Goal: Communication & Community: Answer question/provide support

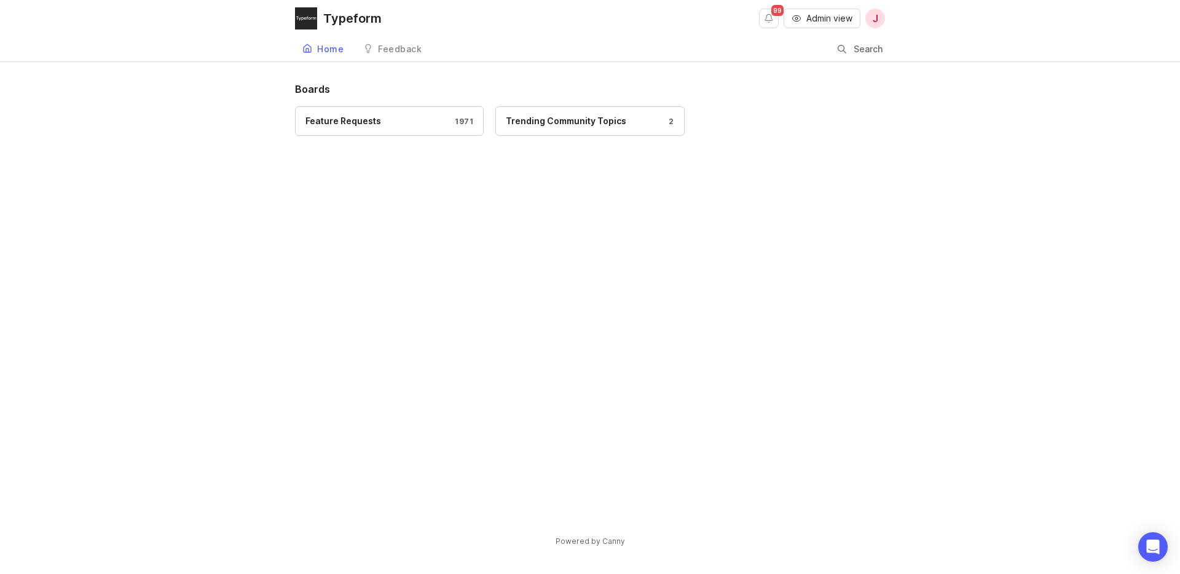
click at [355, 127] on div "Feature Requests" at bounding box center [343, 121] width 76 height 14
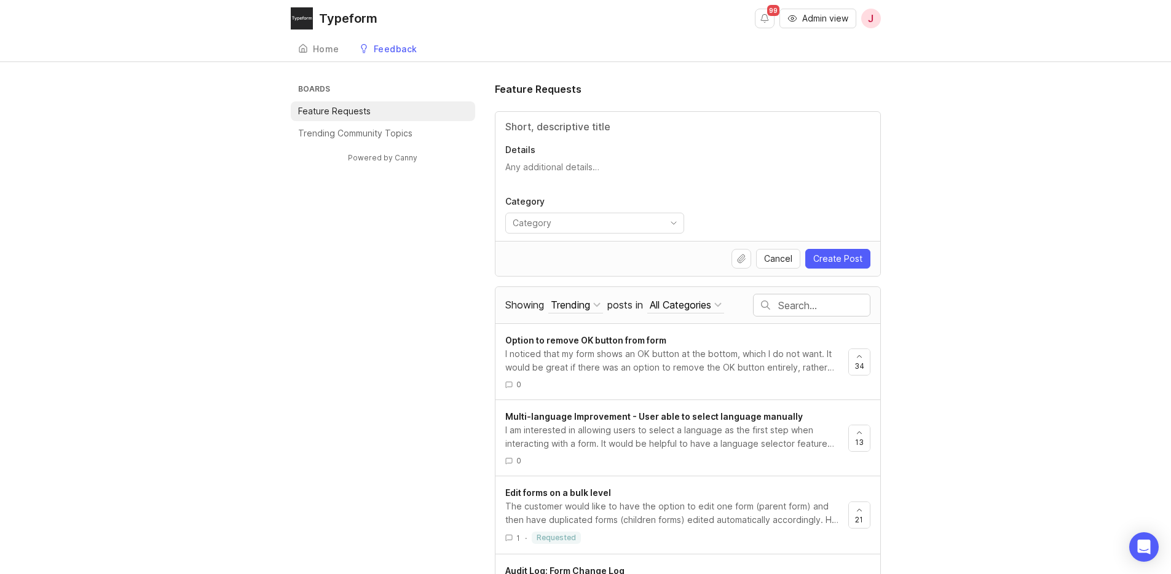
click at [828, 13] on span "Admin view" at bounding box center [825, 18] width 46 height 12
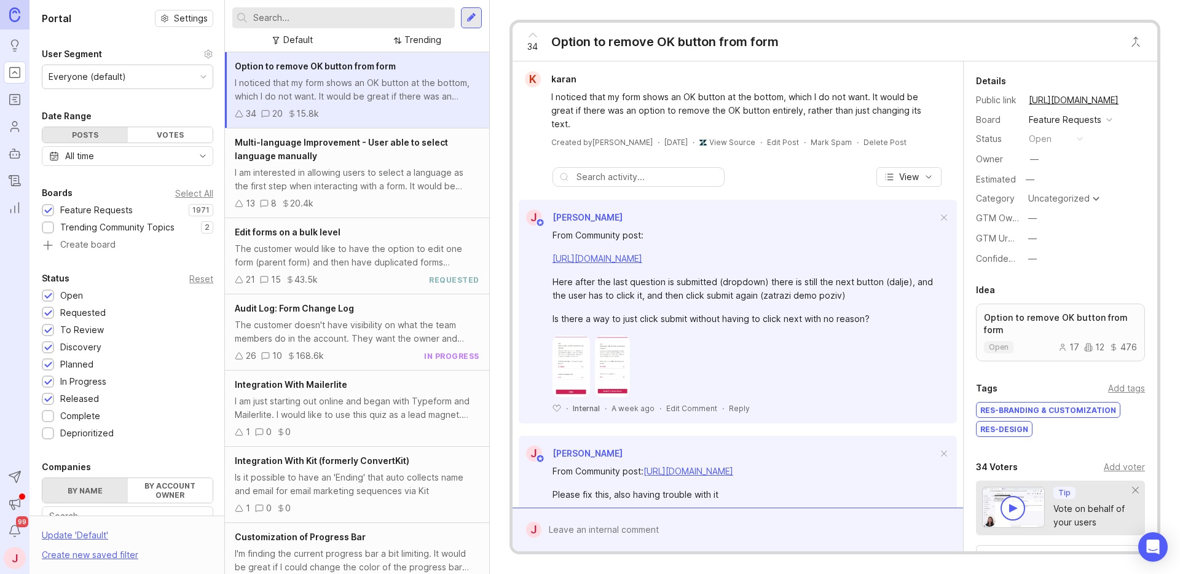
click at [398, 15] on input "text" at bounding box center [351, 18] width 197 height 14
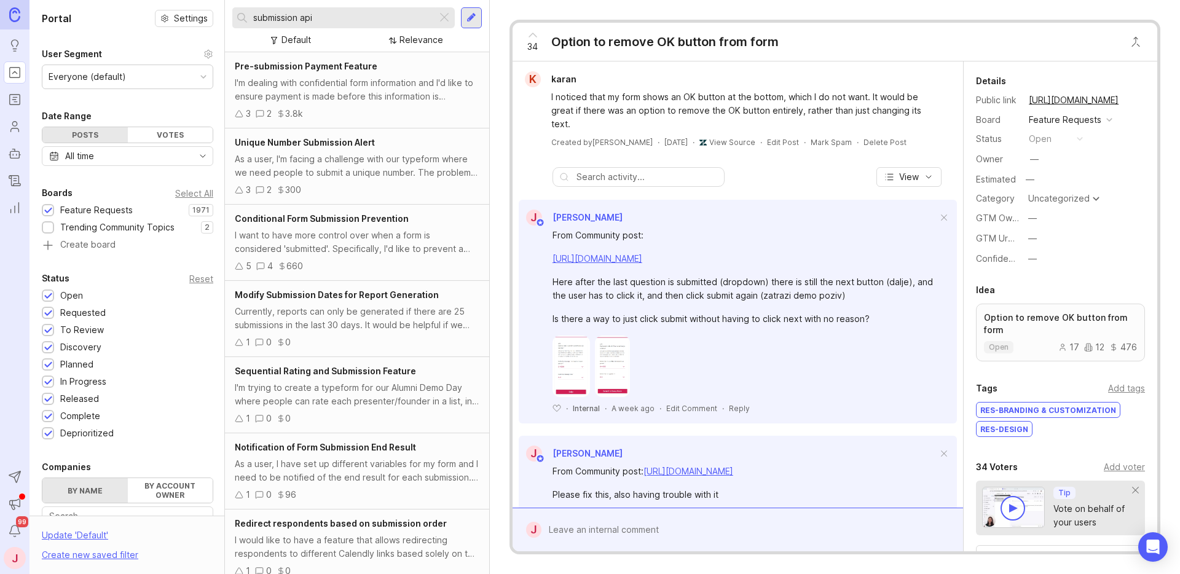
drag, startPoint x: 345, startPoint y: 21, endPoint x: 241, endPoint y: 16, distance: 103.3
click at [241, 16] on div "submission api" at bounding box center [334, 17] width 205 height 21
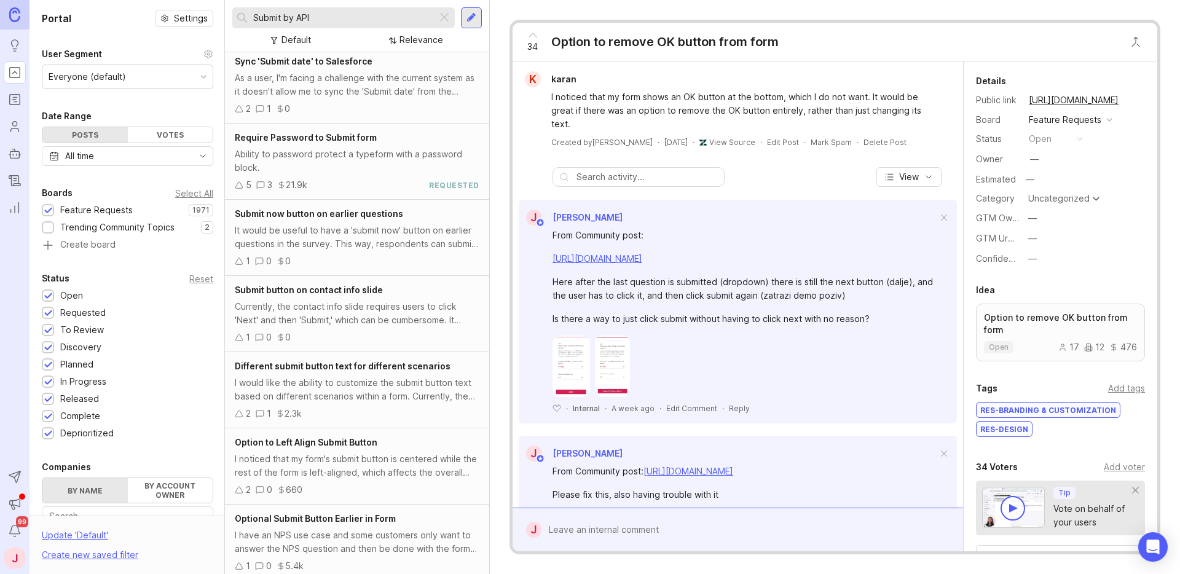
drag, startPoint x: 332, startPoint y: 21, endPoint x: 241, endPoint y: 12, distance: 90.7
click at [241, 12] on div "Submit by API" at bounding box center [334, 17] width 205 height 21
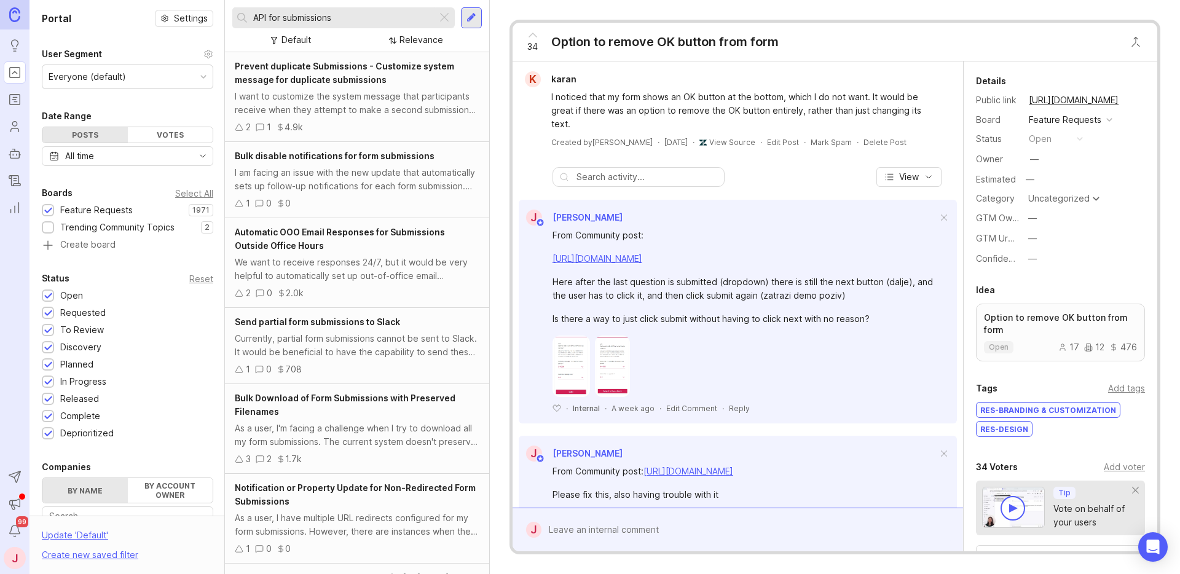
drag, startPoint x: 344, startPoint y: 20, endPoint x: 270, endPoint y: 19, distance: 74.4
click at [270, 19] on input "API for submissions" at bounding box center [342, 18] width 179 height 14
type input "API"
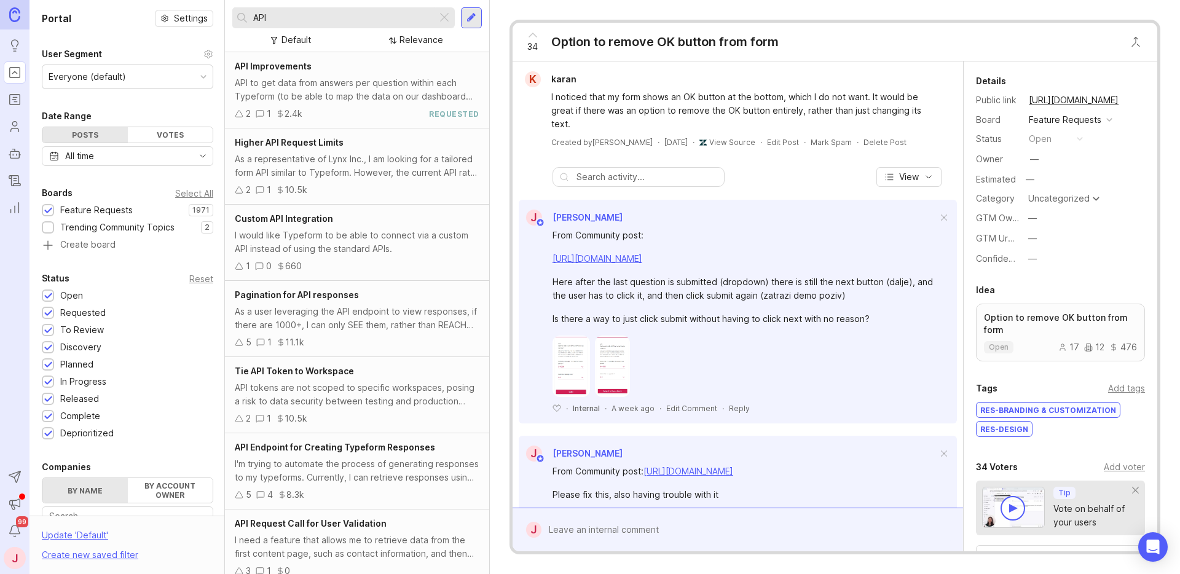
click at [376, 95] on div "API to get data from answers per question within each Typeform (to be able to m…" at bounding box center [357, 89] width 245 height 27
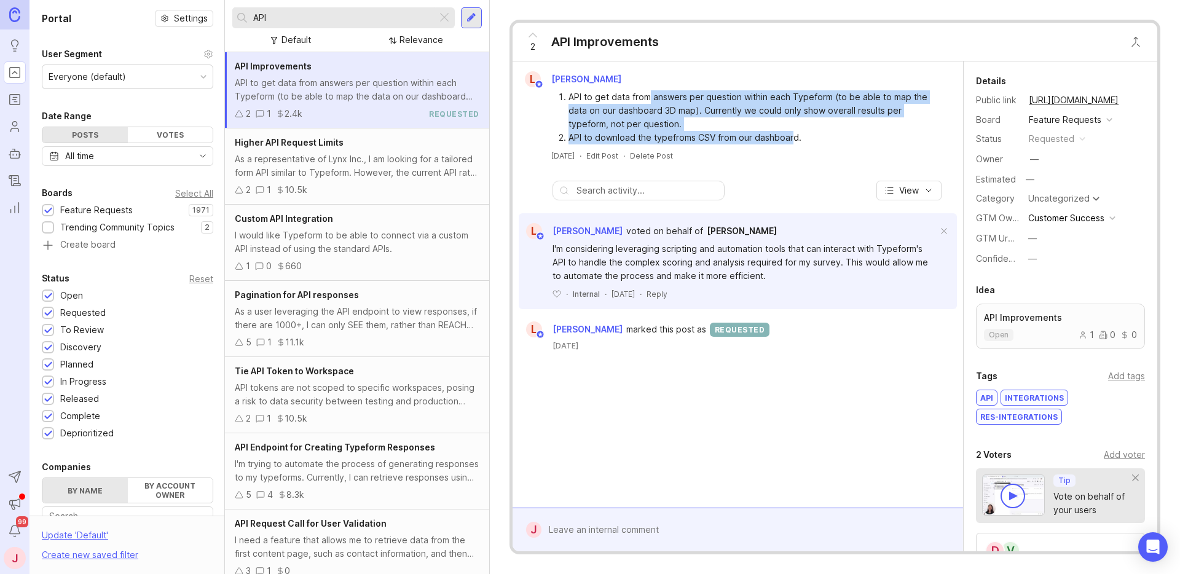
drag, startPoint x: 786, startPoint y: 135, endPoint x: 649, endPoint y: 93, distance: 143.3
click at [649, 93] on ol "API to get data from answers per question within each Typeform (to be able to m…" at bounding box center [744, 117] width 387 height 54
click at [680, 101] on li "API to get data from answers per question within each Typeform (to be able to m…" at bounding box center [753, 110] width 370 height 41
drag, startPoint x: 812, startPoint y: 135, endPoint x: 694, endPoint y: 94, distance: 124.2
click at [694, 94] on ol "API to get data from answers per question within each Typeform (to be able to m…" at bounding box center [744, 117] width 387 height 54
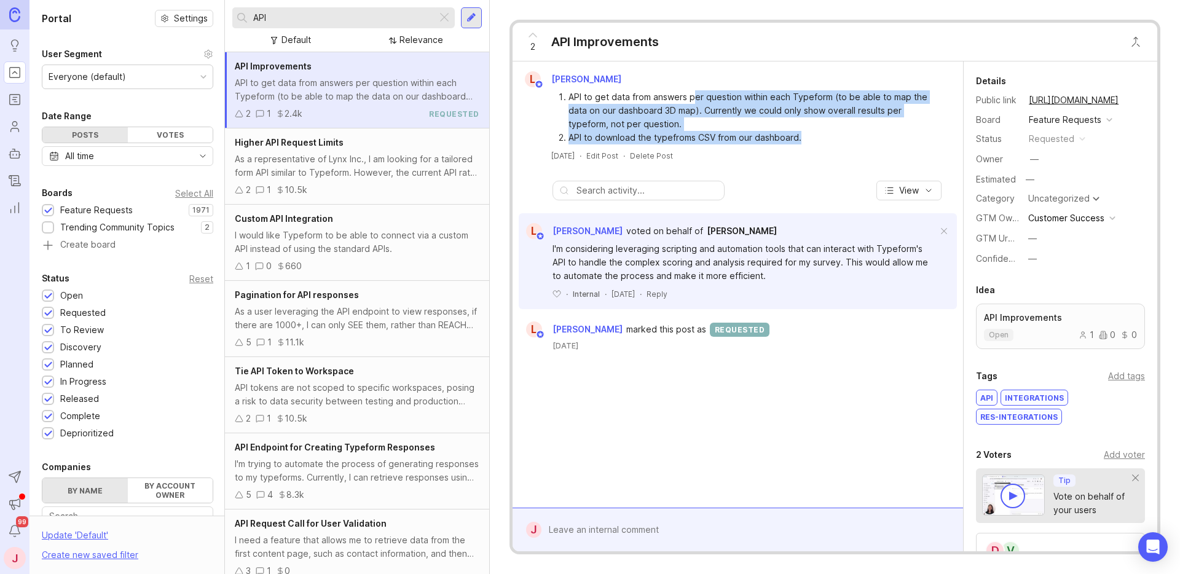
scroll to position [101, 0]
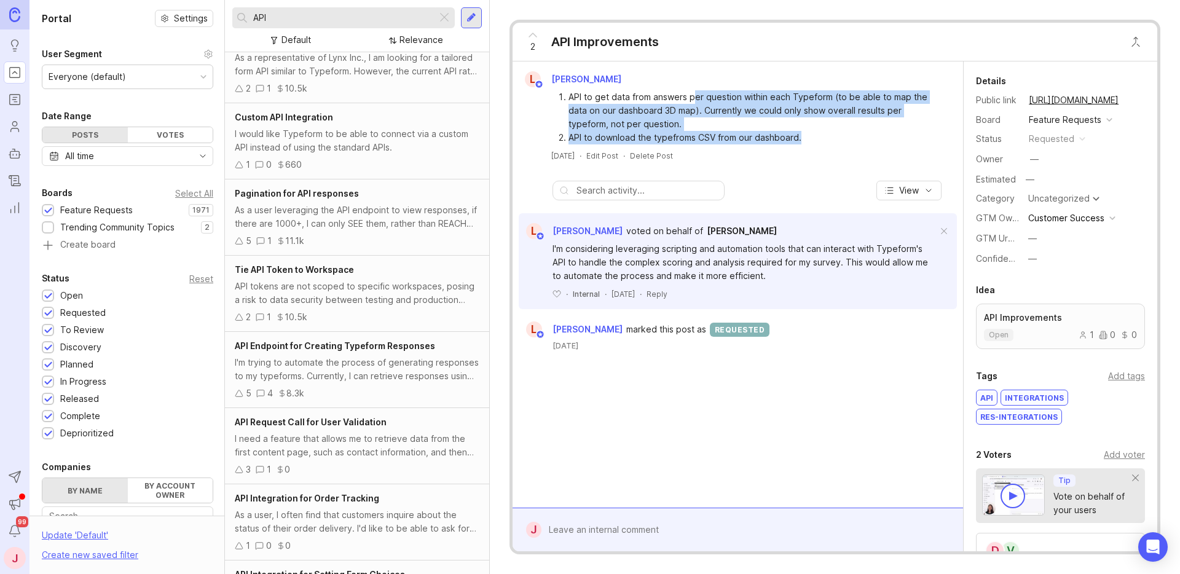
click at [375, 367] on div "I'm trying to automate the process of generating responses to my typeforms. Cur…" at bounding box center [357, 369] width 245 height 27
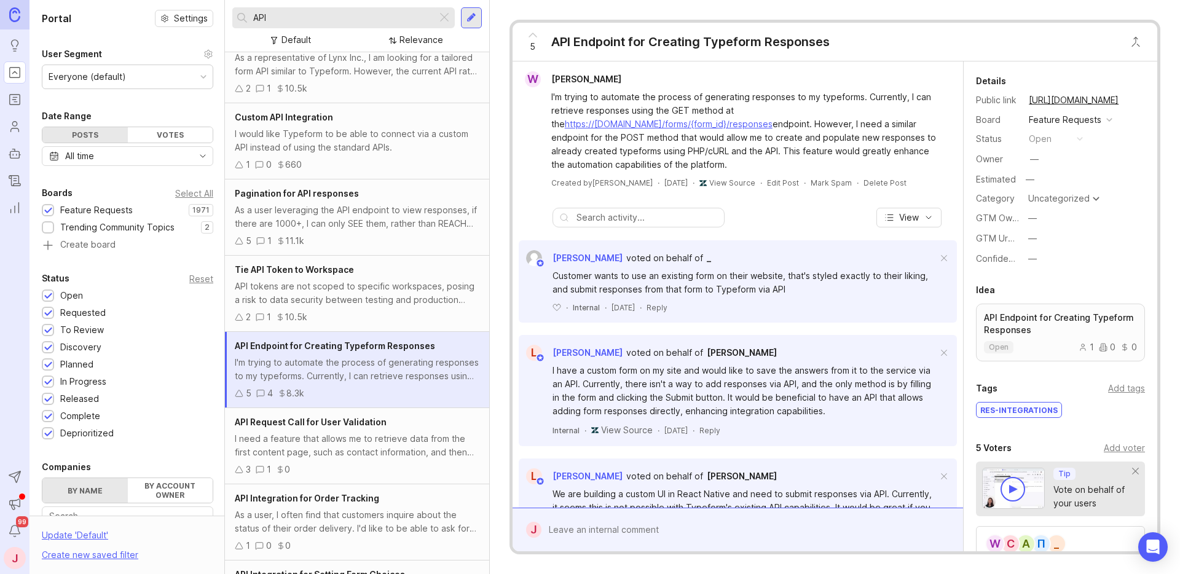
drag, startPoint x: 812, startPoint y: 156, endPoint x: 761, endPoint y: 104, distance: 72.6
click at [761, 104] on div "I'm trying to automate the process of generating responses to my typeforms. Cur…" at bounding box center [744, 130] width 387 height 81
click at [797, 124] on div "I'm trying to automate the process of generating responses to my typeforms. Cur…" at bounding box center [744, 130] width 387 height 81
drag, startPoint x: 790, startPoint y: 158, endPoint x: 786, endPoint y: 125, distance: 32.7
click at [786, 125] on div "I'm trying to automate the process of generating responses to my typeforms. Cur…" at bounding box center [744, 130] width 387 height 81
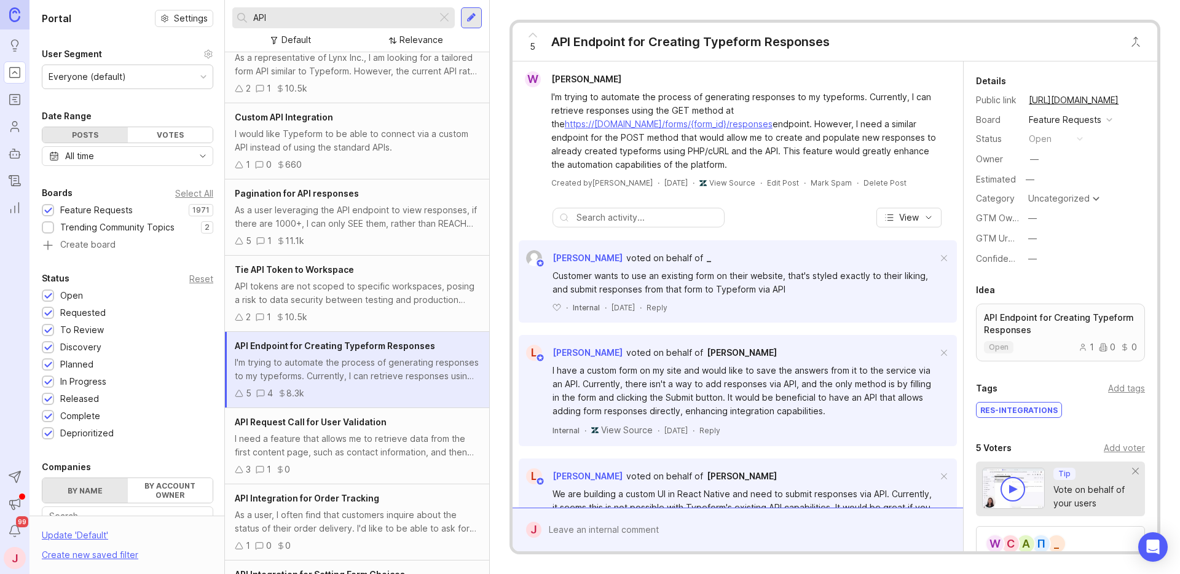
click at [804, 125] on div "I'm trying to automate the process of generating responses to my typeforms. Cur…" at bounding box center [744, 130] width 387 height 81
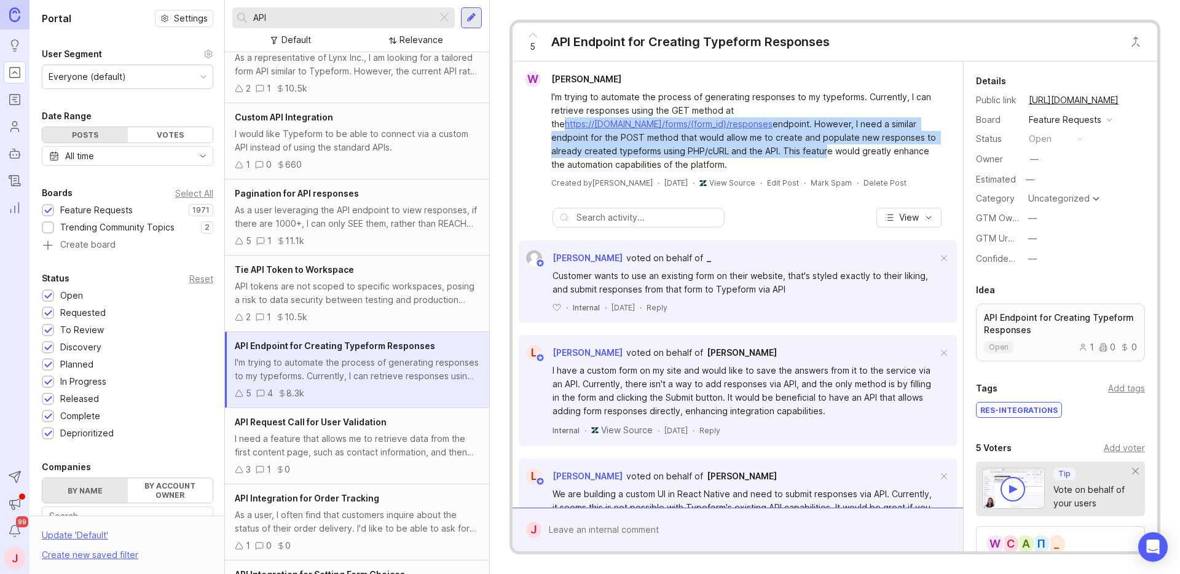
drag, startPoint x: 797, startPoint y: 112, endPoint x: 822, endPoint y: 157, distance: 51.1
click at [822, 157] on div "I'm trying to automate the process of generating responses to my typeforms. Cur…" at bounding box center [744, 130] width 387 height 81
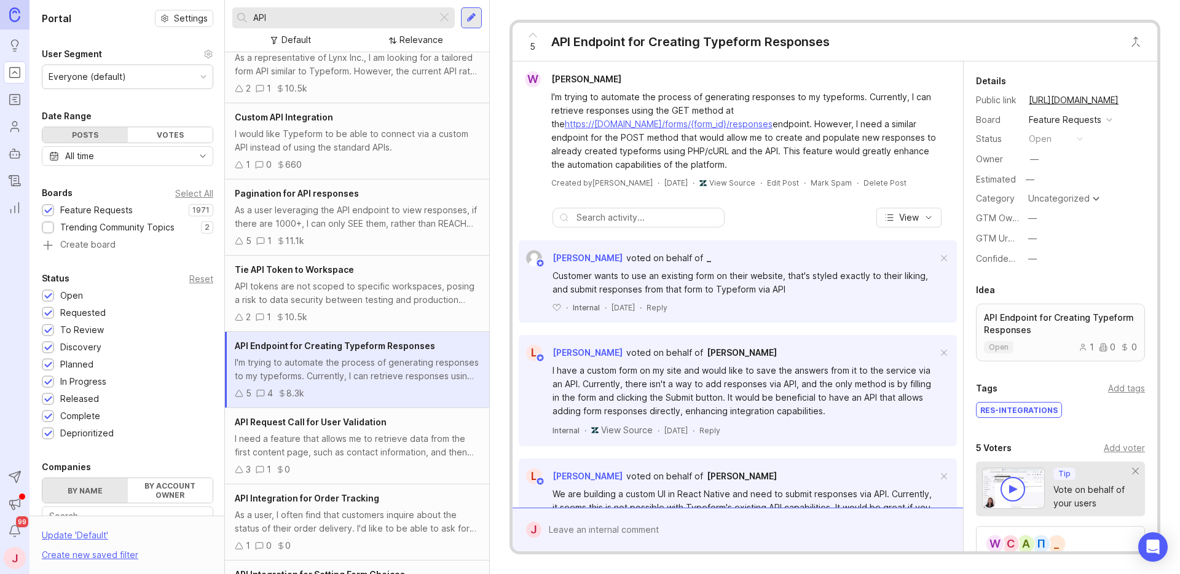
drag, startPoint x: 834, startPoint y: 162, endPoint x: 809, endPoint y: 125, distance: 45.0
click at [809, 125] on div "I'm trying to automate the process of generating responses to my typeforms. Cur…" at bounding box center [744, 130] width 387 height 81
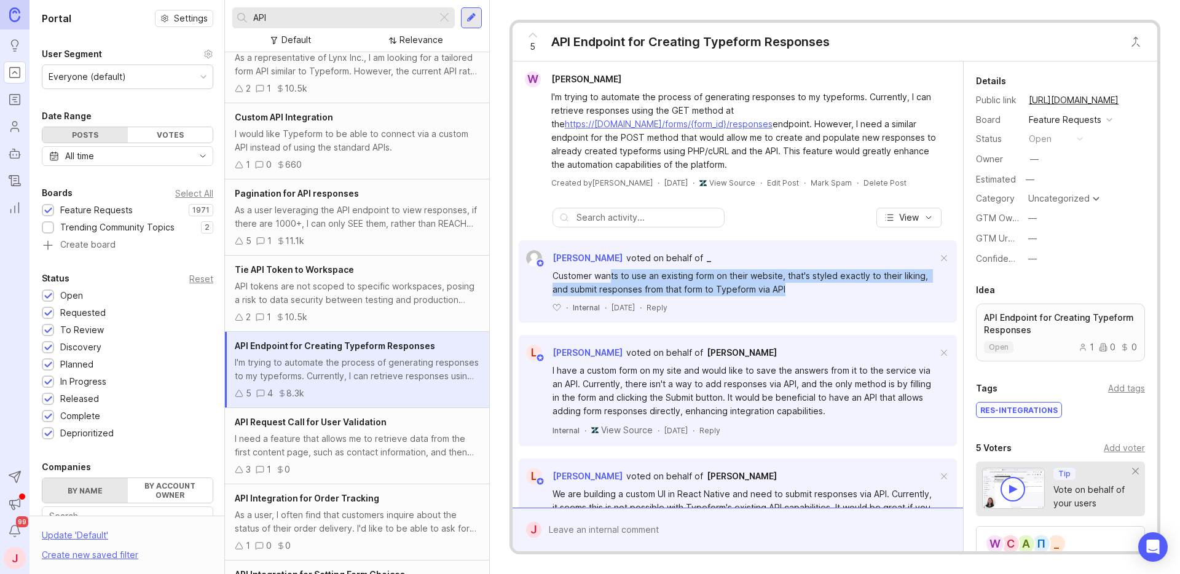
drag, startPoint x: 816, startPoint y: 299, endPoint x: 613, endPoint y: 280, distance: 204.3
click at [613, 280] on div "Customer wants to use an existing form on their website, that's styled exactly …" at bounding box center [744, 282] width 385 height 27
click at [720, 281] on div "Customer wants to use an existing form on their website, that's styled exactly …" at bounding box center [744, 282] width 385 height 27
drag, startPoint x: 814, startPoint y: 296, endPoint x: 541, endPoint y: 286, distance: 273.0
click at [541, 286] on div "Customer wants to use an existing form on their website, that's styled exactly …" at bounding box center [738, 289] width 438 height 47
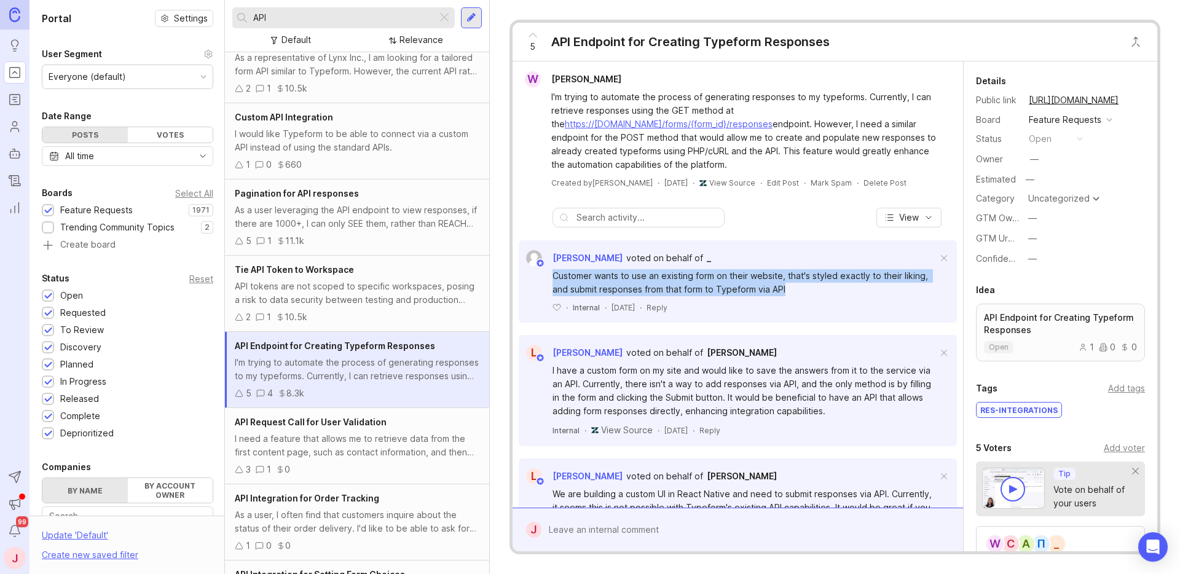
click at [660, 284] on div "Customer wants to use an existing form on their website, that's styled exactly …" at bounding box center [744, 282] width 385 height 27
drag, startPoint x: 813, startPoint y: 297, endPoint x: 721, endPoint y: 280, distance: 93.8
click at [721, 280] on div "Customer wants to use an existing form on their website, that's styled exactly …" at bounding box center [744, 282] width 385 height 27
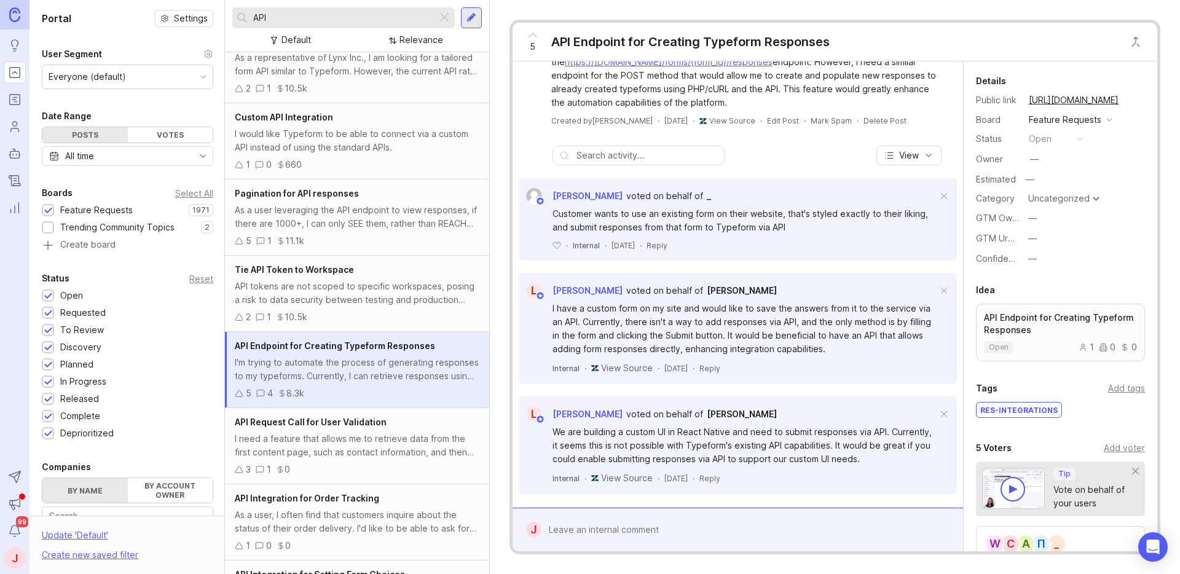
scroll to position [71, 0]
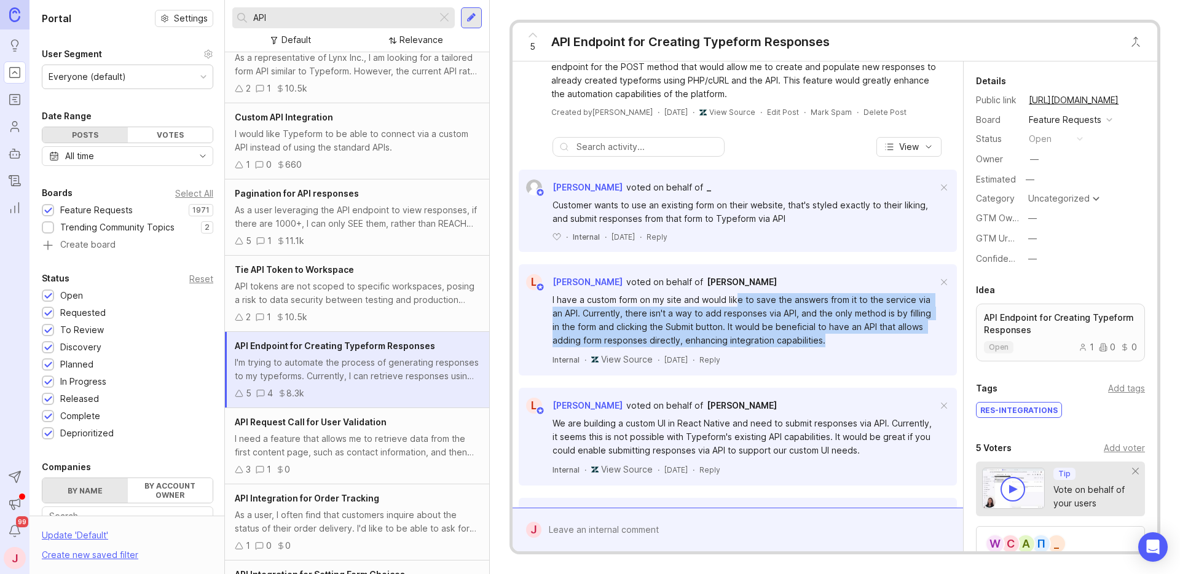
drag, startPoint x: 844, startPoint y: 348, endPoint x: 754, endPoint y: 307, distance: 99.0
click at [739, 305] on div "I have a custom form on my site and would like to save the answers from it to t…" at bounding box center [738, 328] width 438 height 76
click at [782, 312] on div "I have a custom form on my site and would like to save the answers from it to t…" at bounding box center [744, 320] width 385 height 54
drag, startPoint x: 859, startPoint y: 353, endPoint x: 788, endPoint y: 299, distance: 89.0
click at [788, 299] on div "[PERSON_NAME] voted on behalf of [PERSON_NAME] I have a custom form on my site …" at bounding box center [738, 319] width 438 height 111
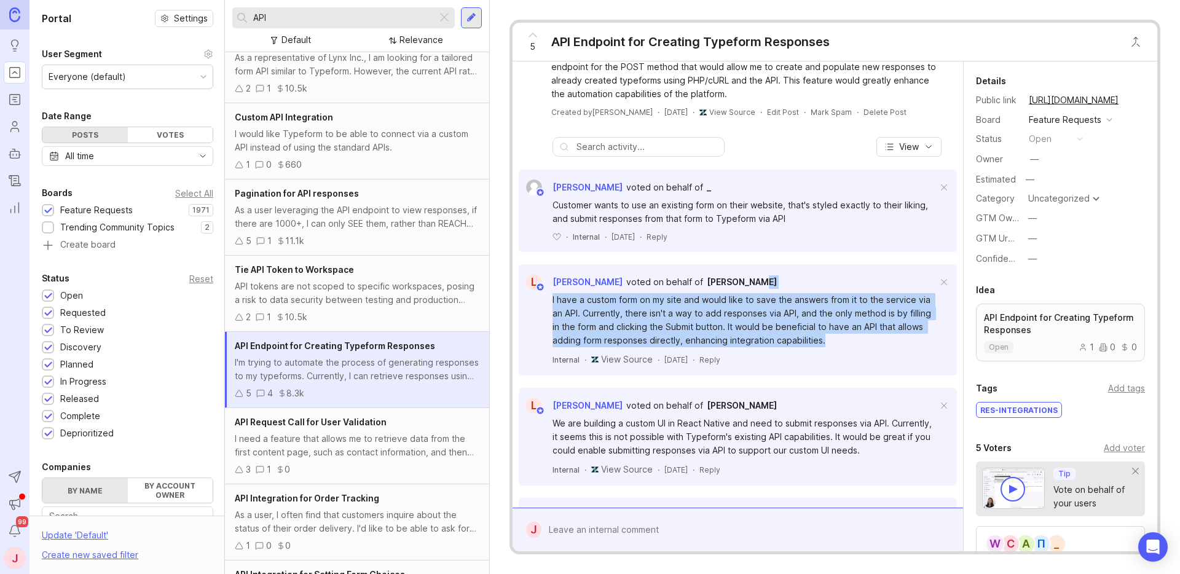
click at [820, 313] on div "I have a custom form on my site and would like to save the answers from it to t…" at bounding box center [744, 320] width 385 height 54
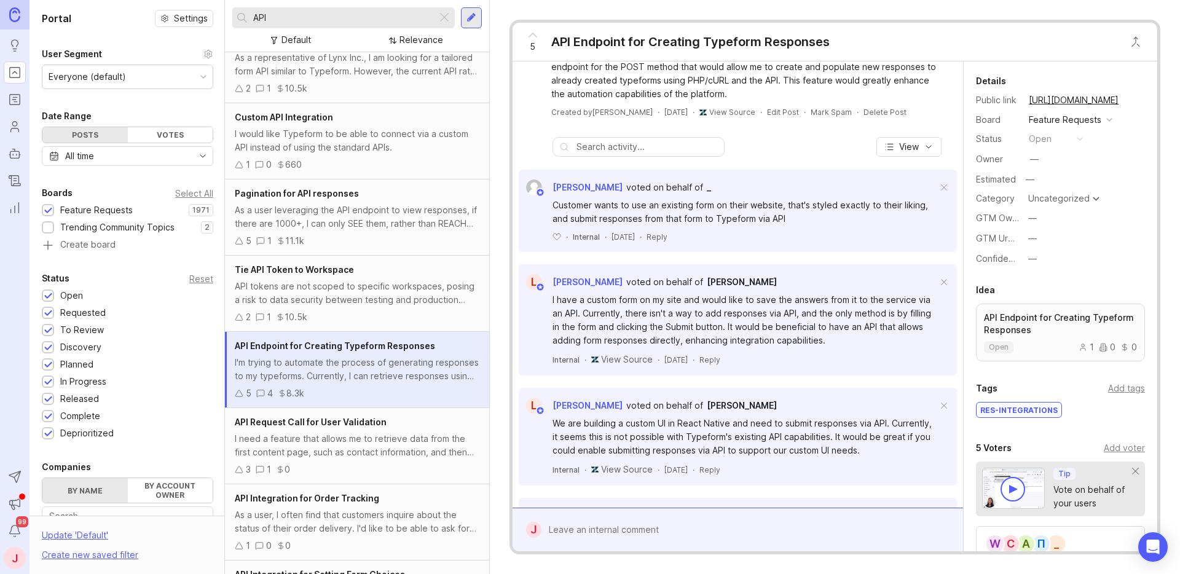
click at [587, 537] on div at bounding box center [746, 529] width 410 height 23
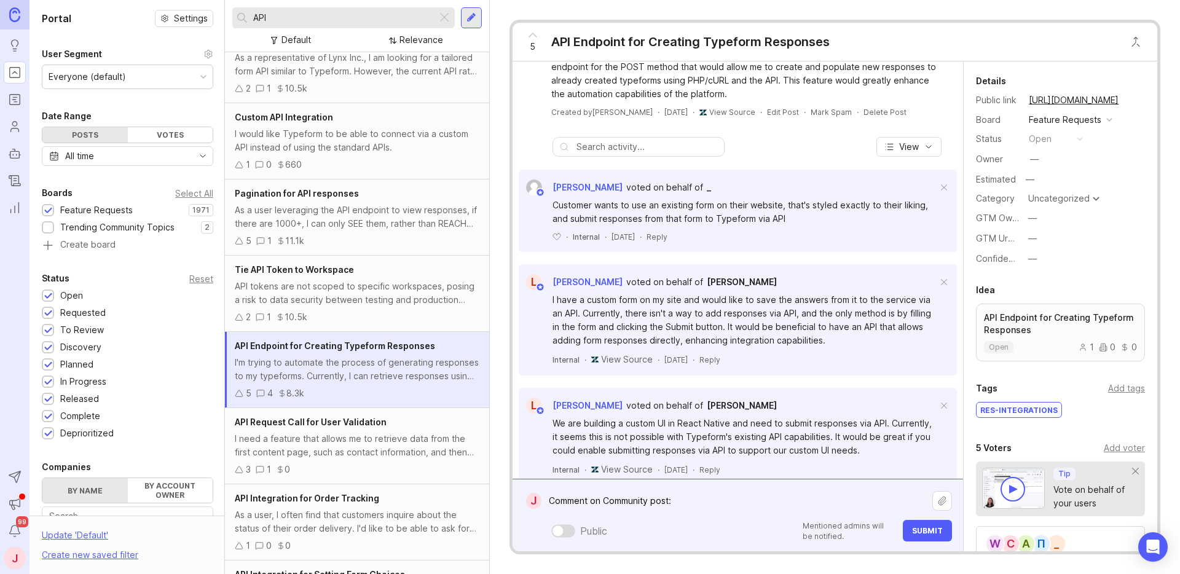
paste textarea "I was wondering why this isn’t something you allow users to do directly. I have…"
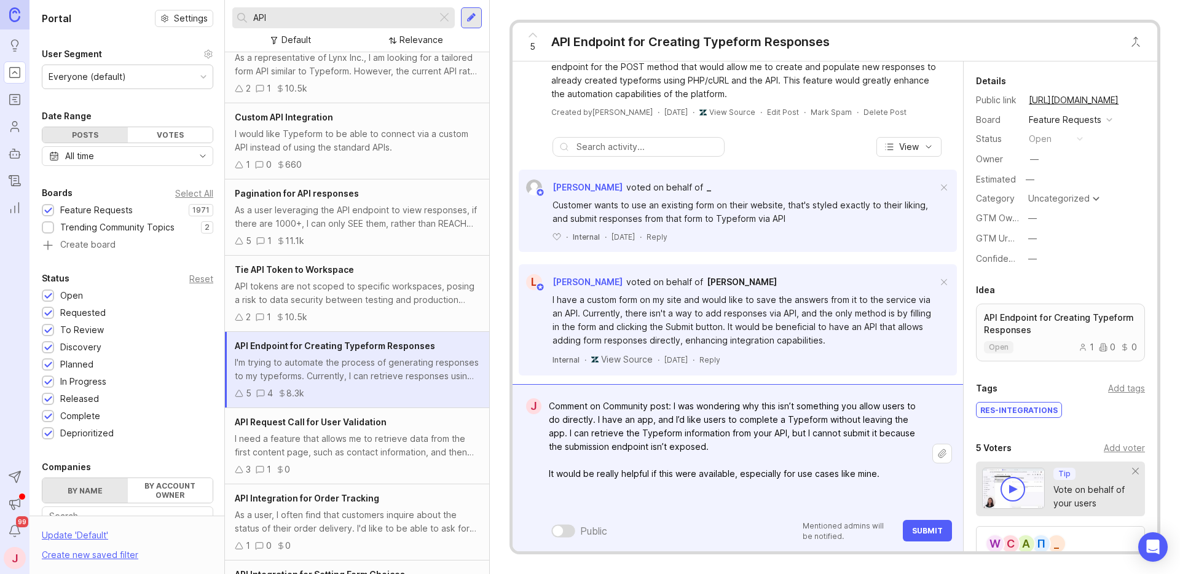
click at [704, 450] on textarea "Comment on Community post: I was wondering why this isn’t something you allow u…" at bounding box center [736, 453] width 391 height 118
drag, startPoint x: 885, startPoint y: 478, endPoint x: 672, endPoint y: 408, distance: 223.8
click at [672, 408] on textarea "Comment on Community post: I was wondering why this isn’t something you allow u…" at bounding box center [736, 453] width 391 height 118
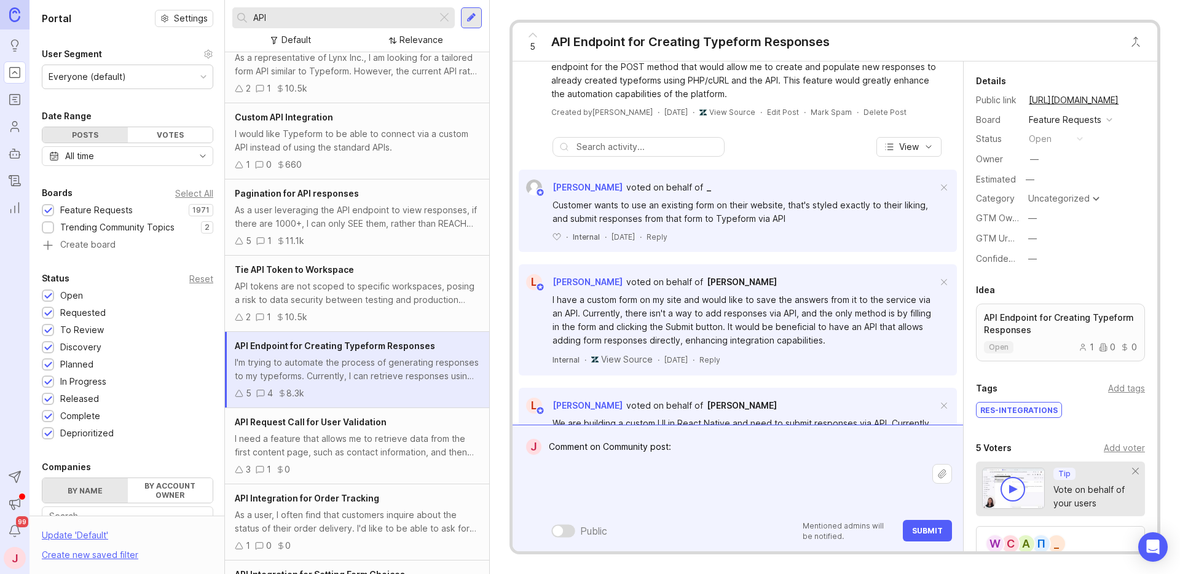
click at [732, 449] on textarea "Comment on Community post:" at bounding box center [736, 473] width 391 height 77
paste textarea "[URL][DOMAIN_NAME]"
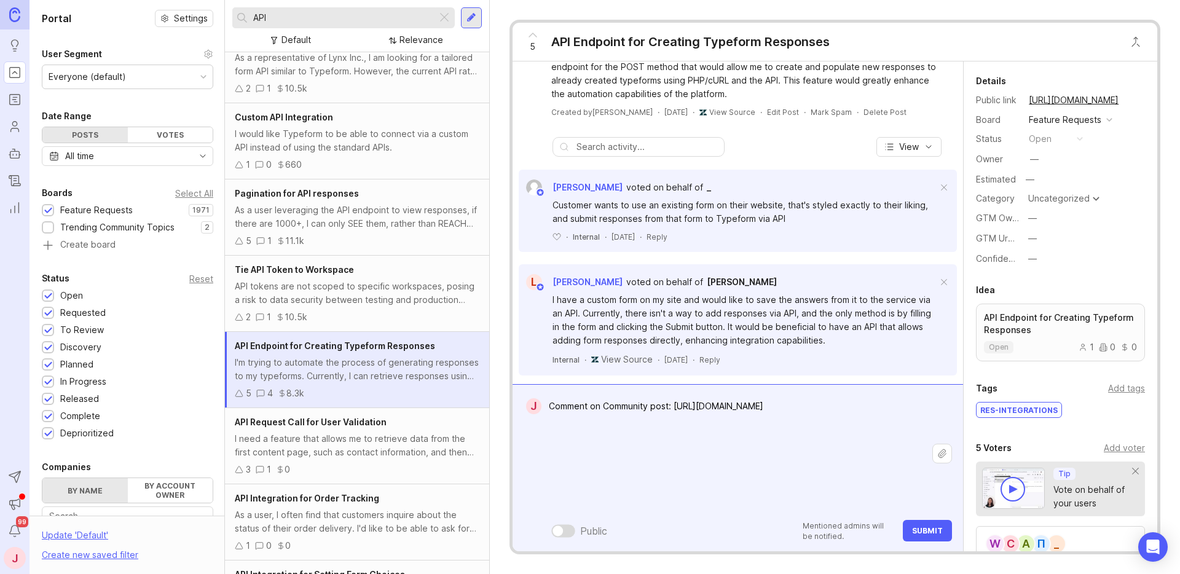
drag, startPoint x: 587, startPoint y: 407, endPoint x: 548, endPoint y: 402, distance: 39.6
click at [548, 402] on textarea "Comment on Community post: [URL][DOMAIN_NAME]" at bounding box center [736, 453] width 391 height 118
click at [617, 451] on textarea "New comment on Community post: [URL][DOMAIN_NAME]" at bounding box center [736, 453] width 391 height 118
paste textarea "I was wondering why this isn’t something you allow users to do directly. I have…"
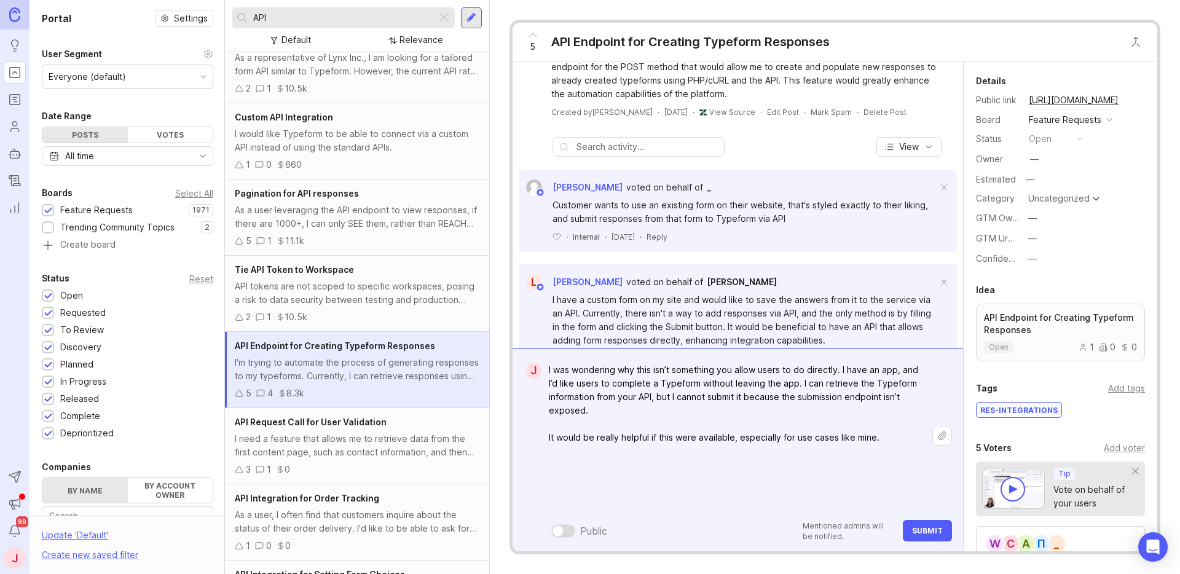
scroll to position [32, 0]
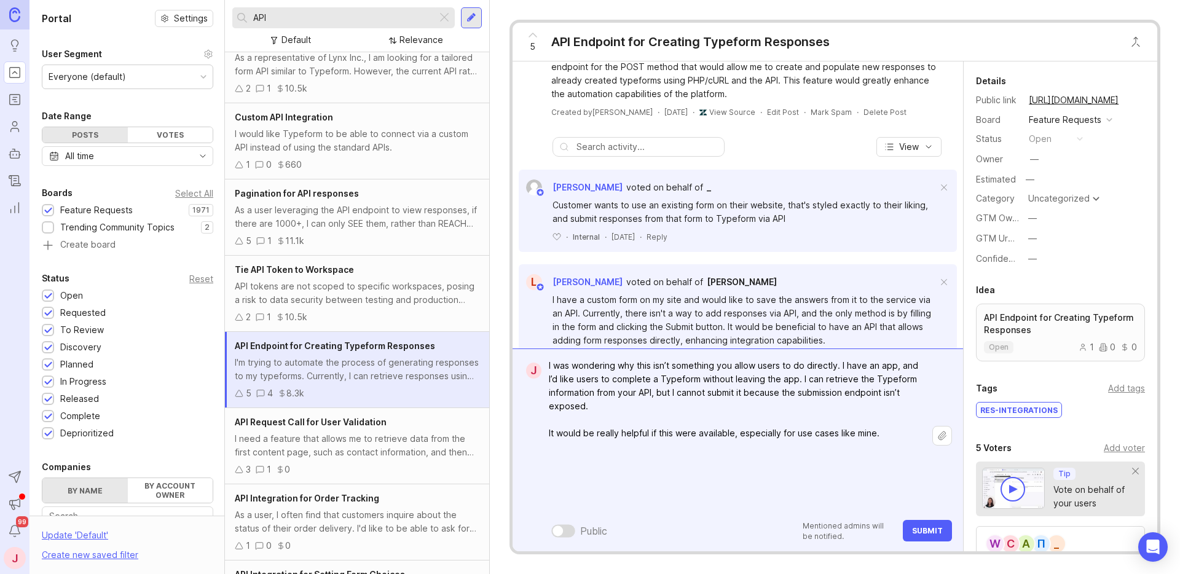
type textarea "New comment on Community post: [URL][DOMAIN_NAME] I was wondering why this isn’…"
click at [927, 530] on span "Submit" at bounding box center [927, 530] width 31 height 9
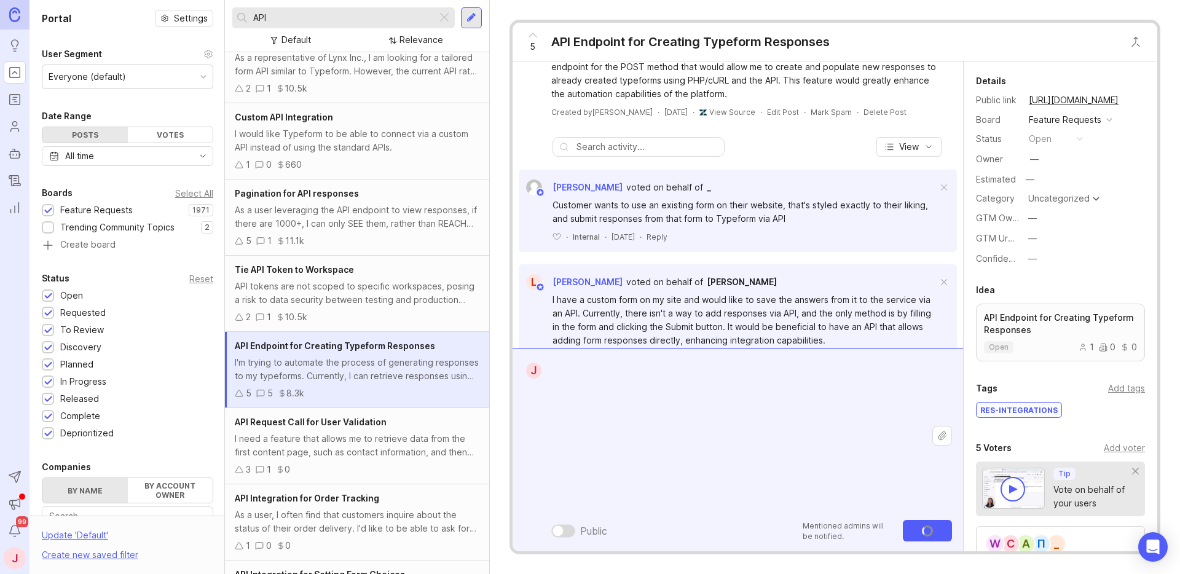
scroll to position [0, 0]
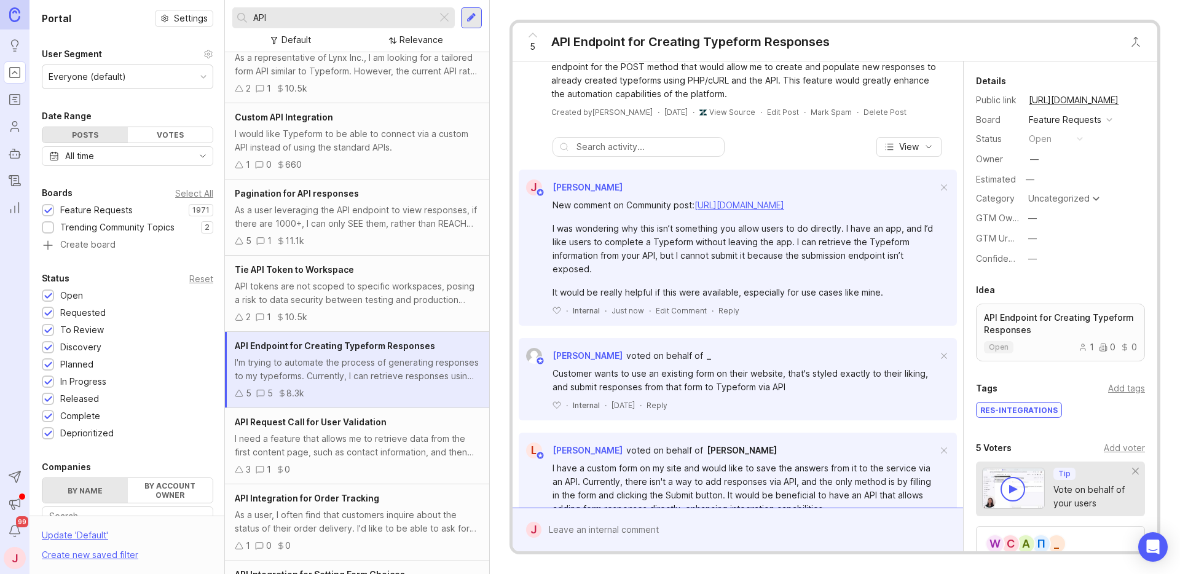
click at [1105, 450] on div "Add voter" at bounding box center [1124, 448] width 41 height 14
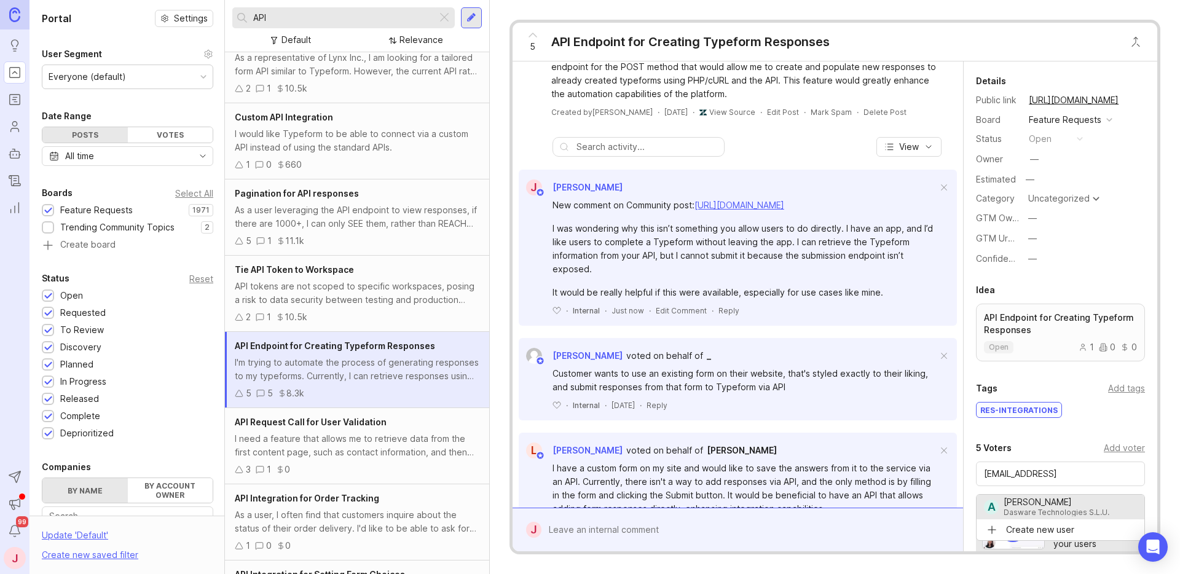
type input "[PERSON_NAME]"
